Goal: Information Seeking & Learning: Learn about a topic

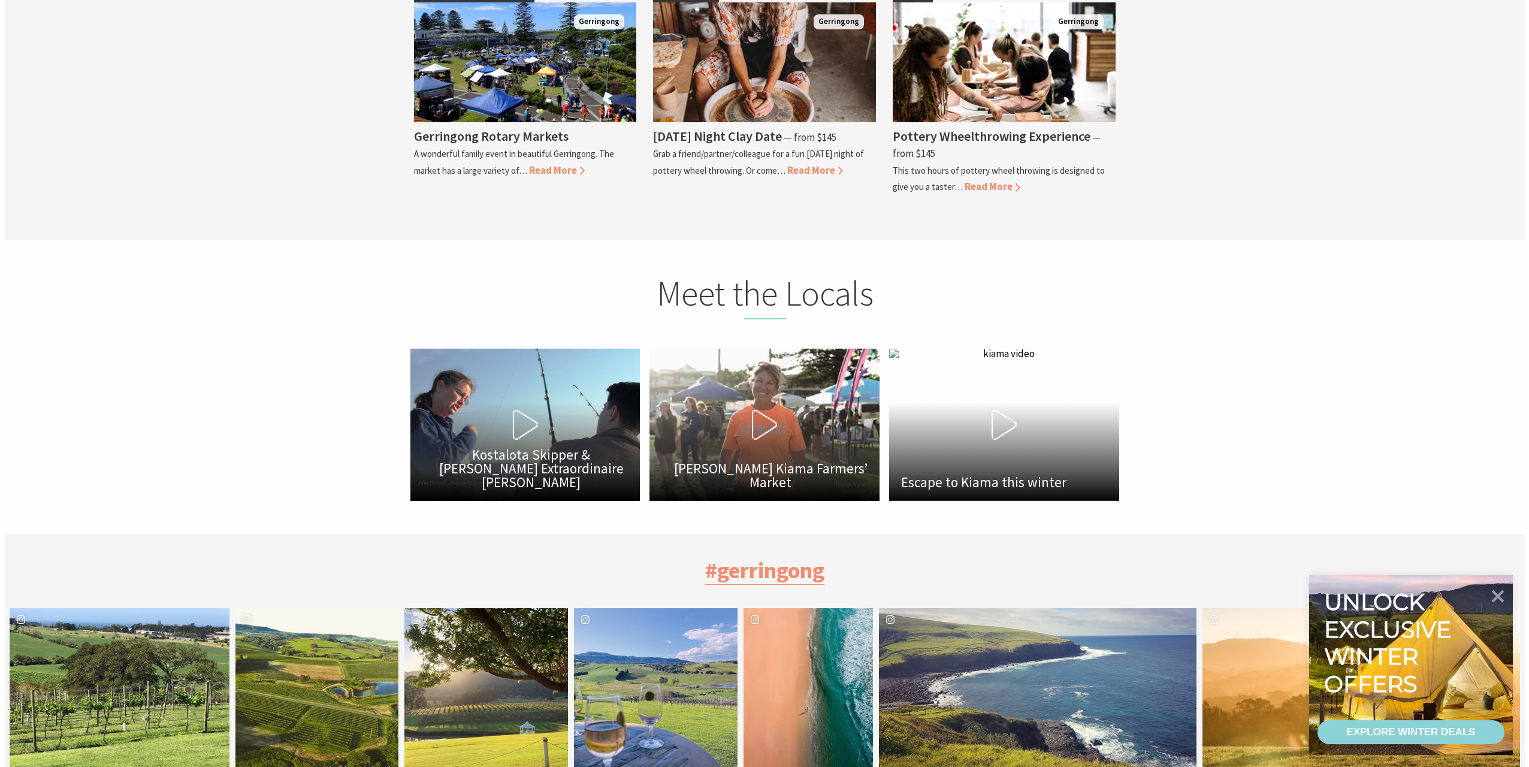
scroll to position [3715, 0]
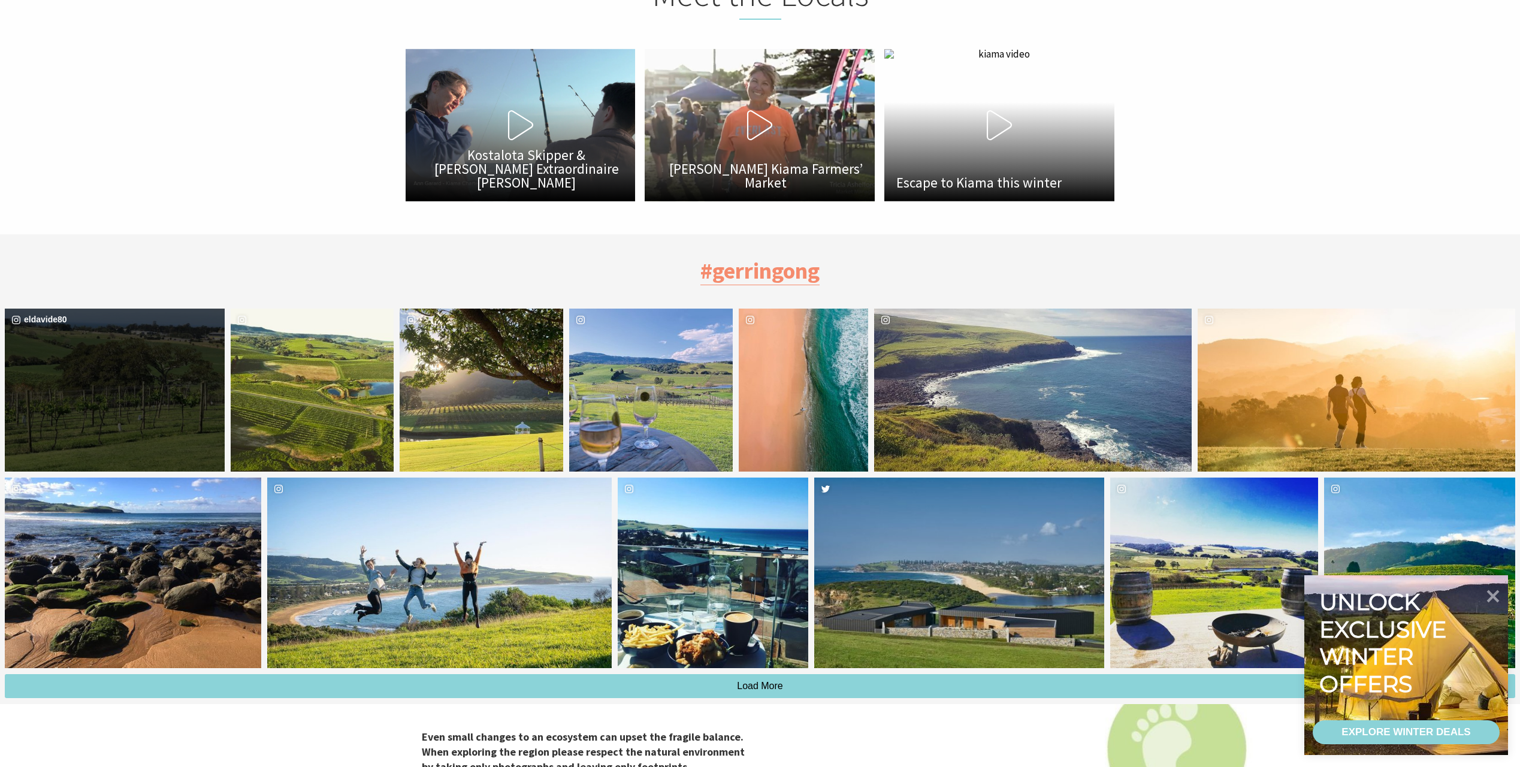
click at [67, 379] on div "image gallery, click to learn more about photo: Cheeky lunchtime wine tasting a…" at bounding box center [60, 391] width 110 height 164
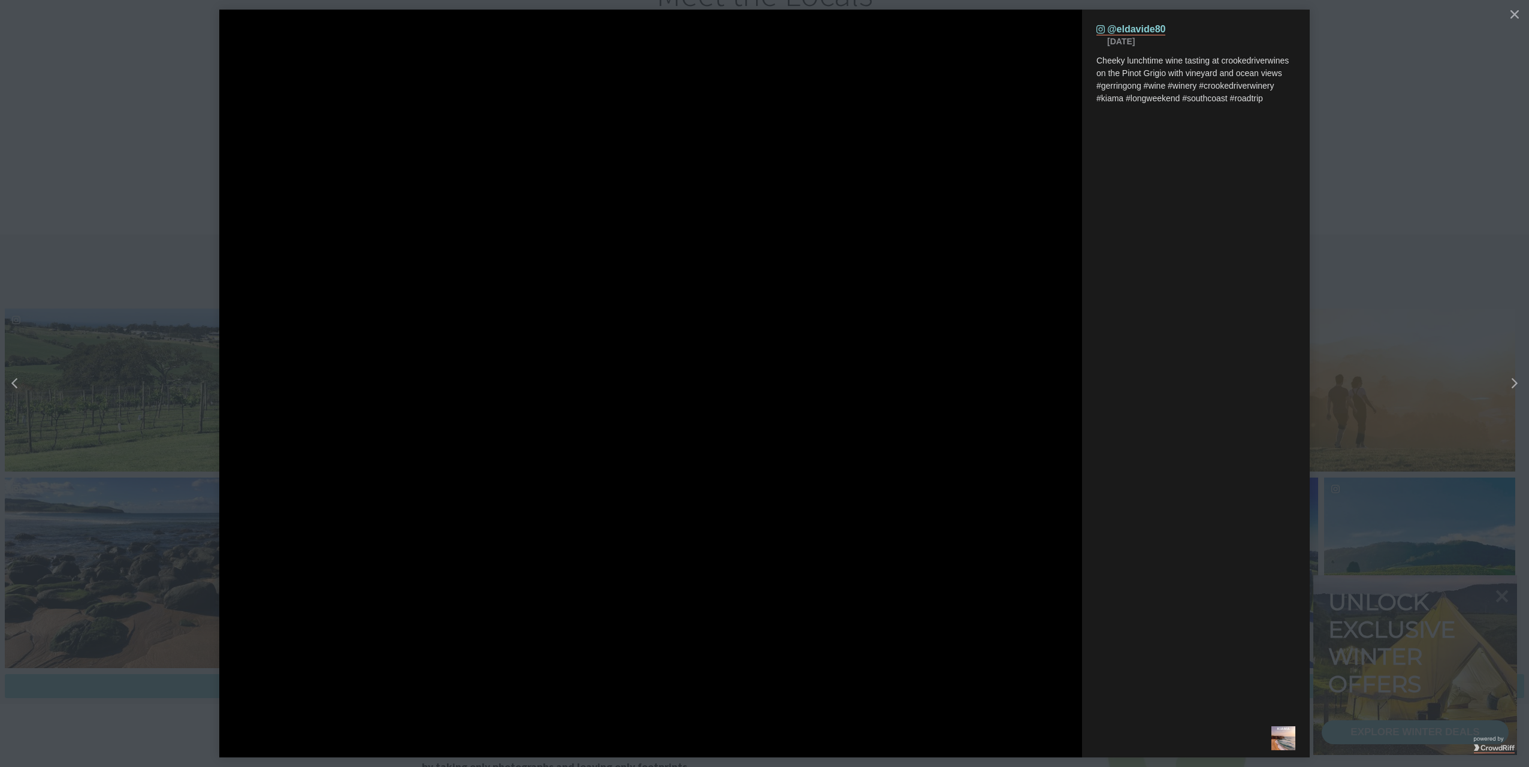
scroll to position [422, 1544]
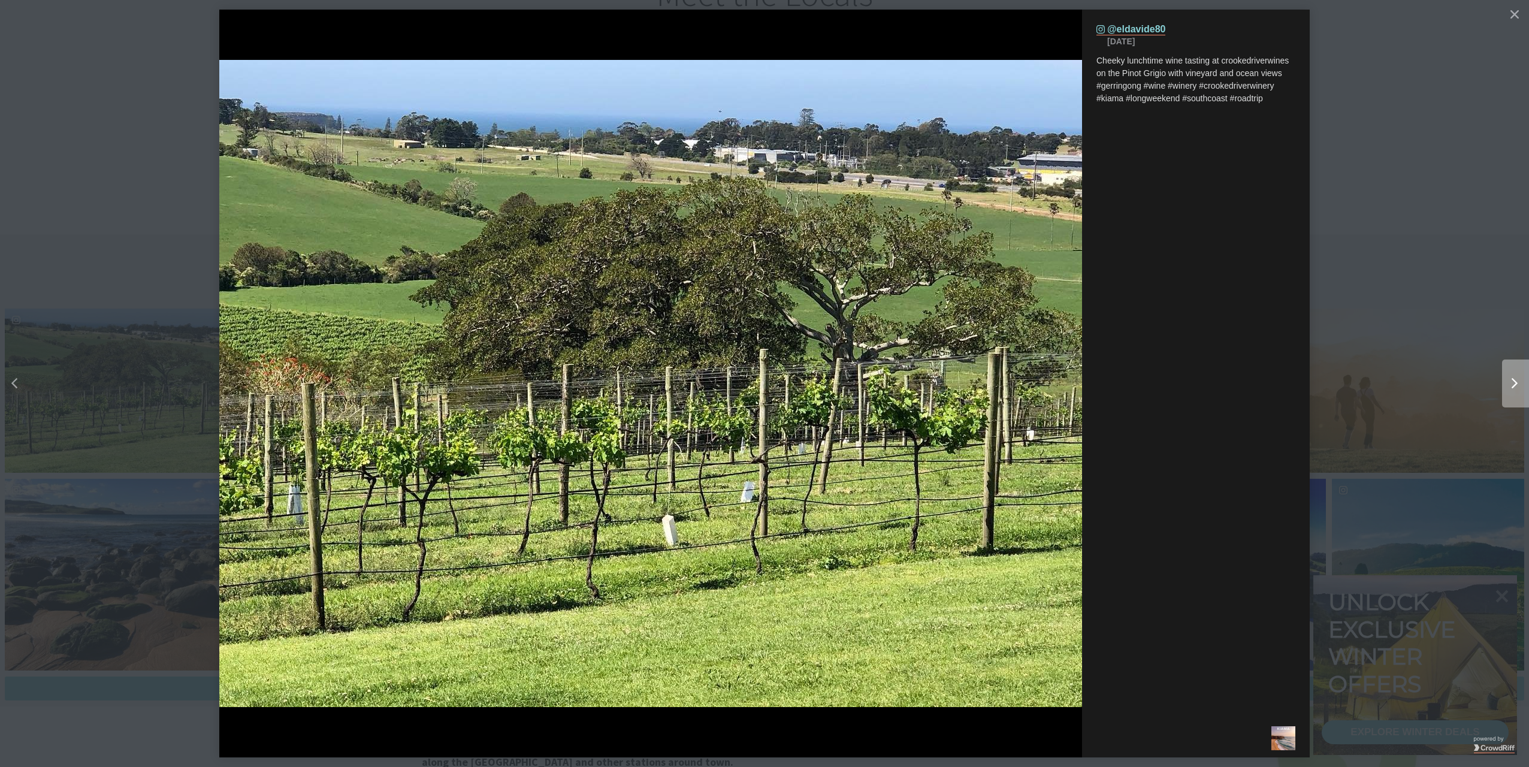
click at [1519, 376] on div "Right" at bounding box center [1526, 383] width 48 height 48
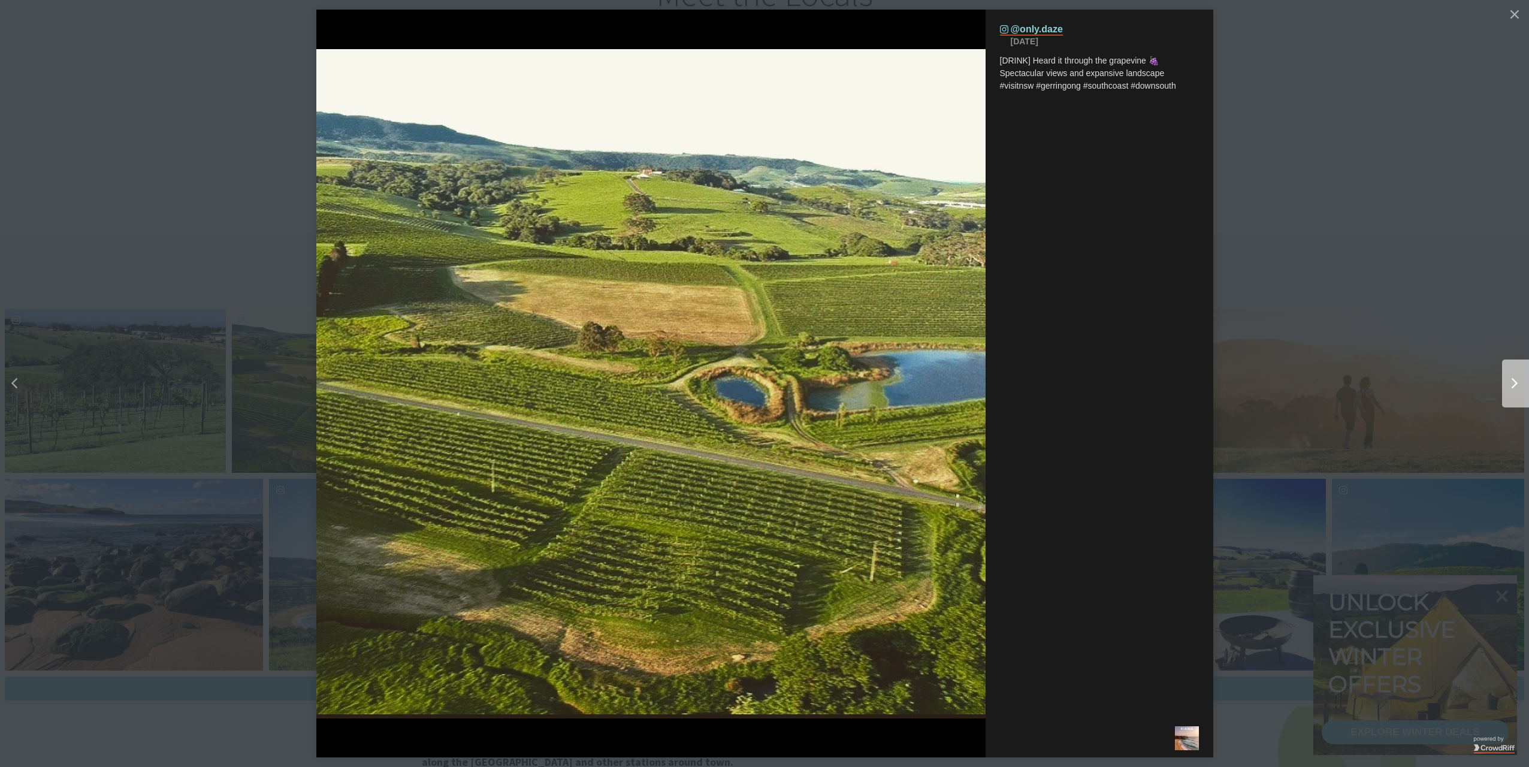
click at [1519, 376] on div "Right" at bounding box center [1526, 383] width 48 height 48
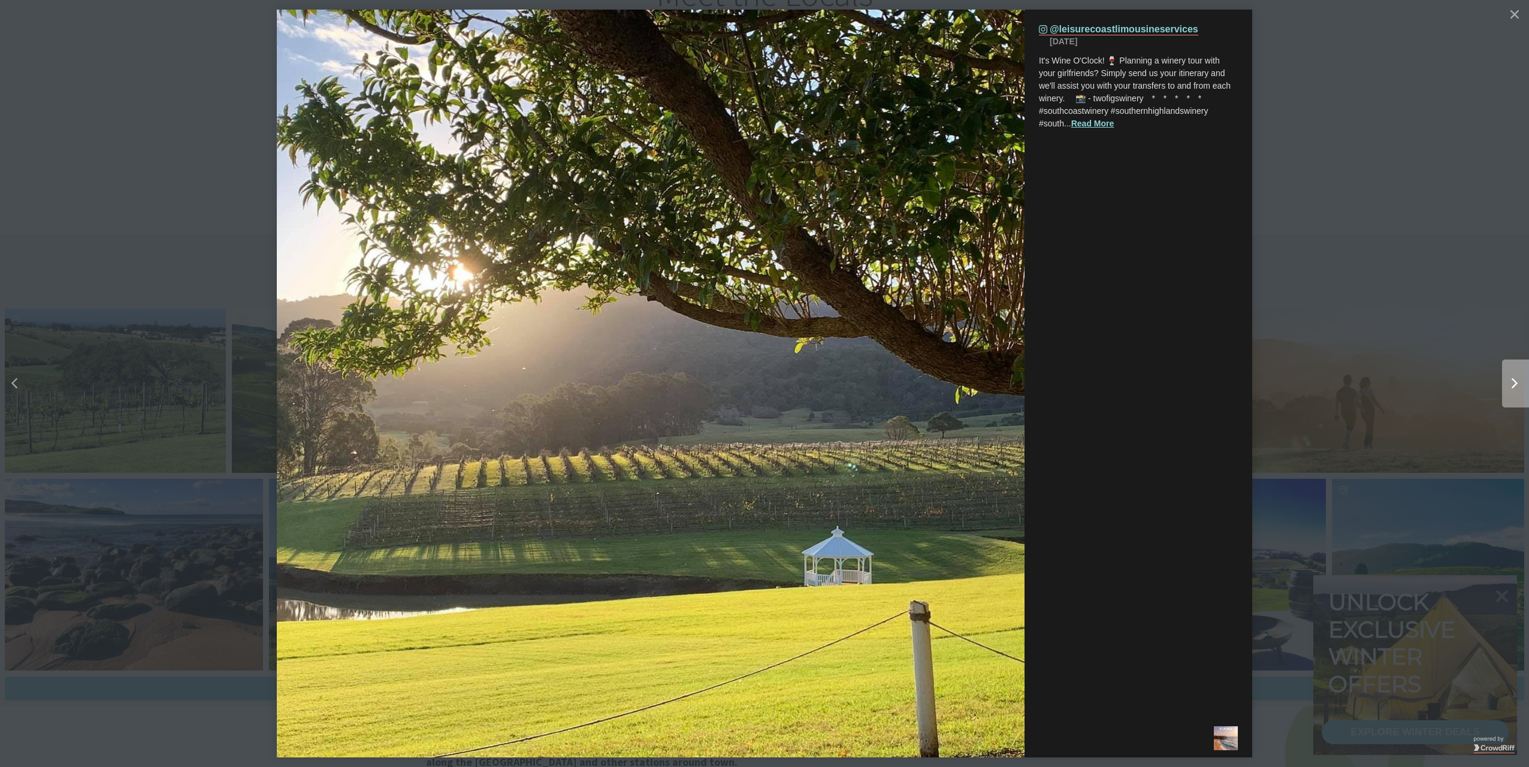
click at [1519, 373] on div "Right" at bounding box center [1526, 383] width 48 height 48
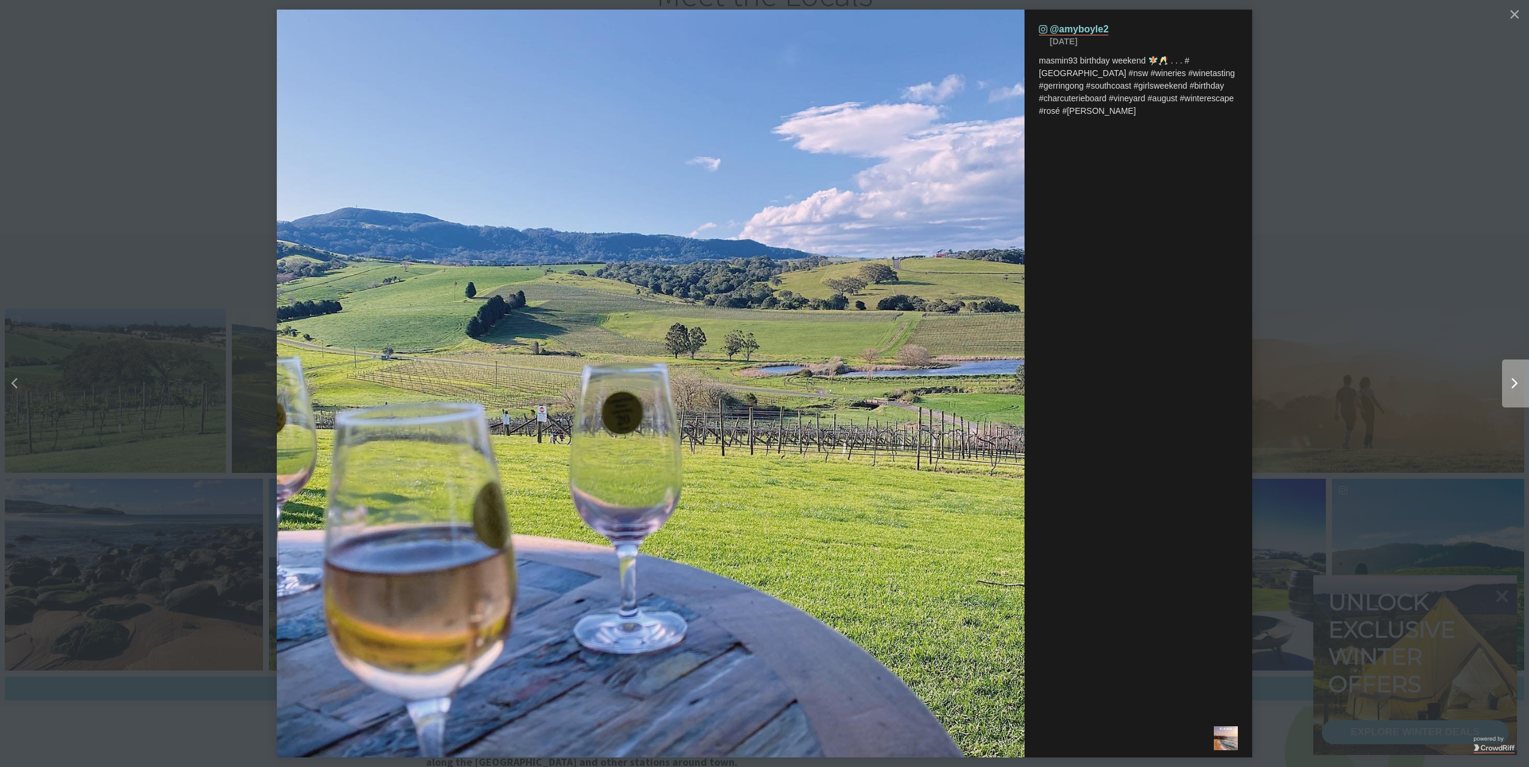
click at [1519, 377] on div "Right" at bounding box center [1526, 383] width 48 height 48
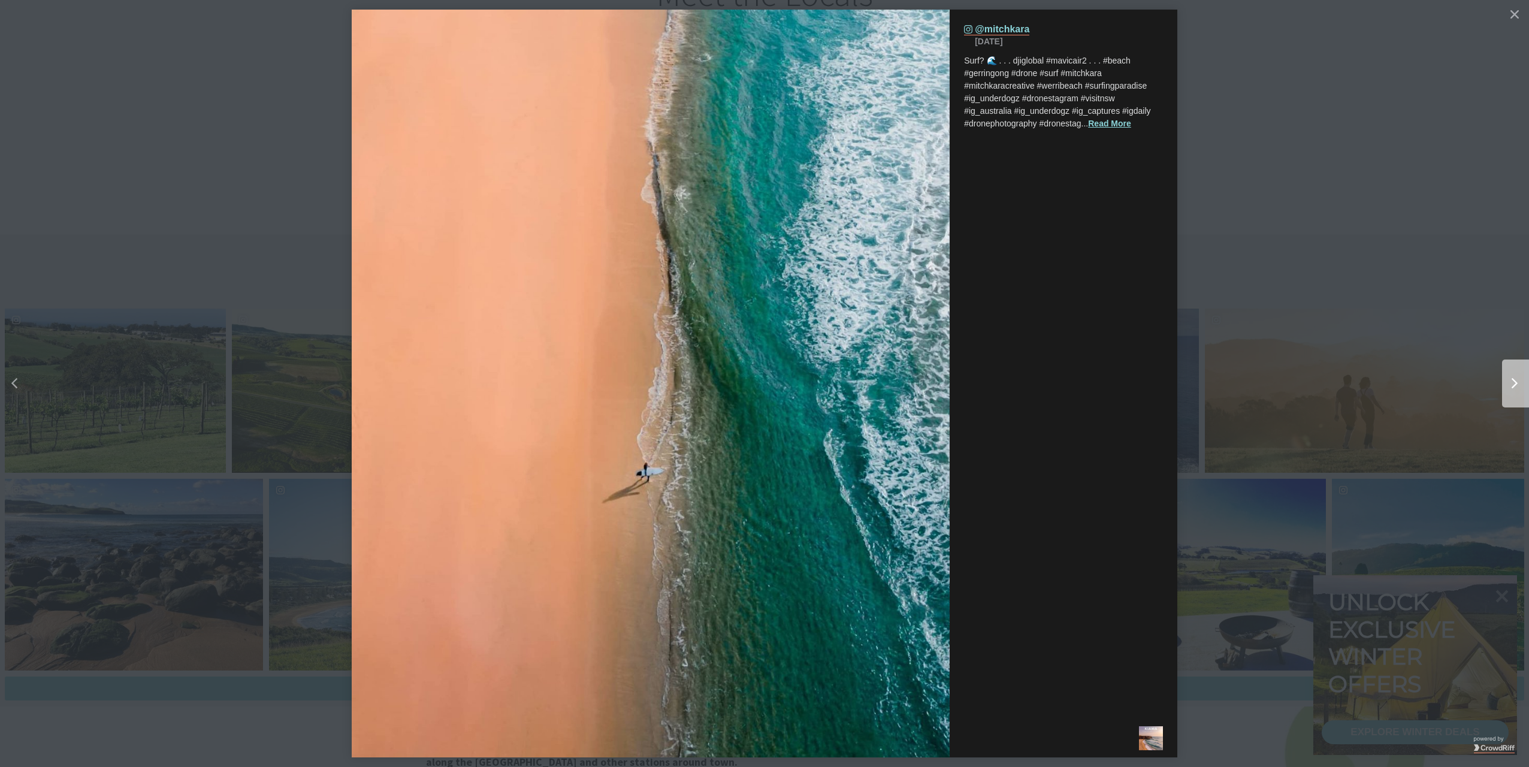
click at [1519, 377] on div "Right" at bounding box center [1526, 383] width 48 height 48
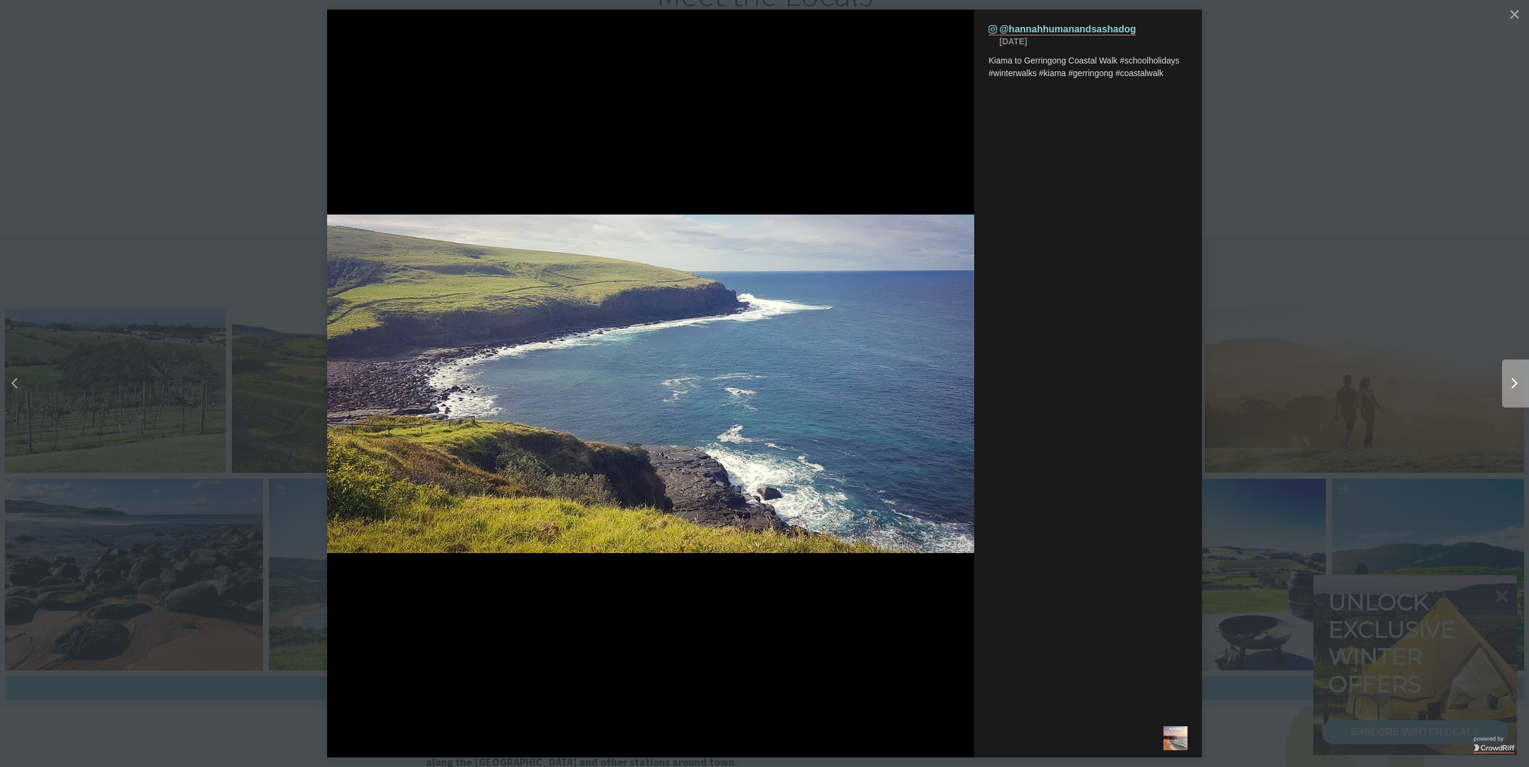
click at [1518, 382] on div "Right" at bounding box center [1526, 383] width 48 height 48
